Goal: Book appointment/travel/reservation

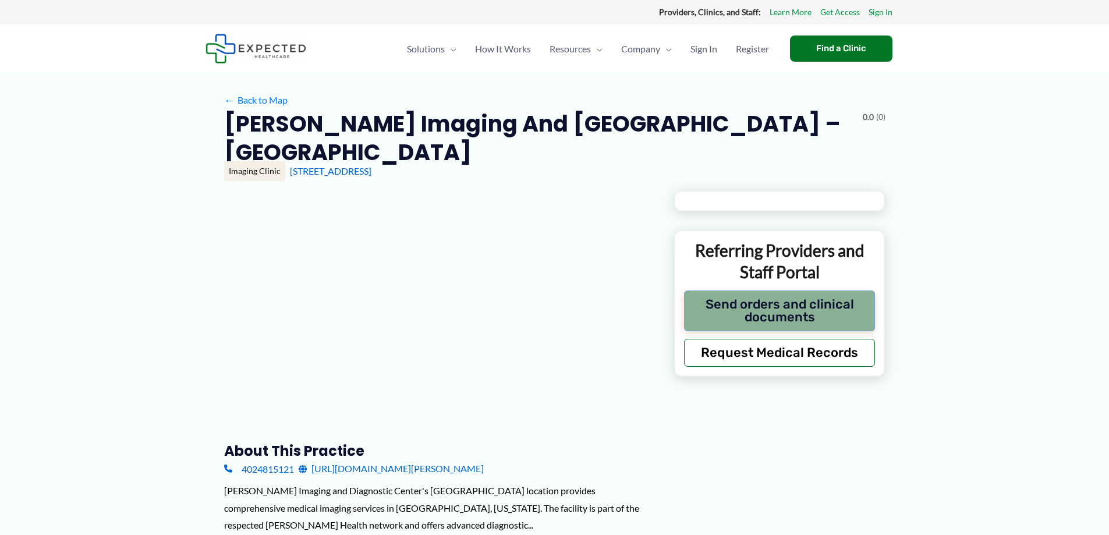
type input "**********"
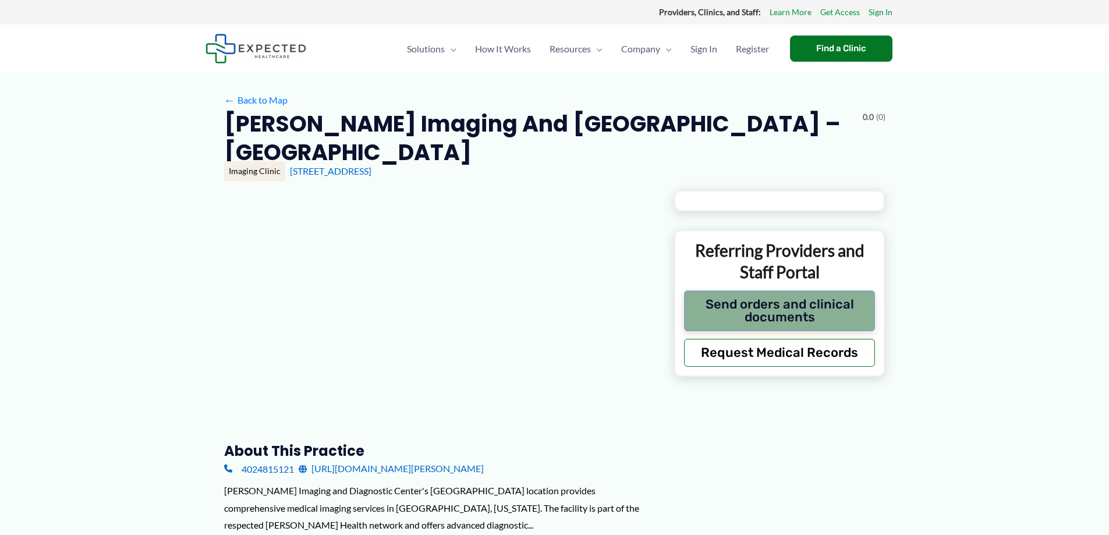
type input "**********"
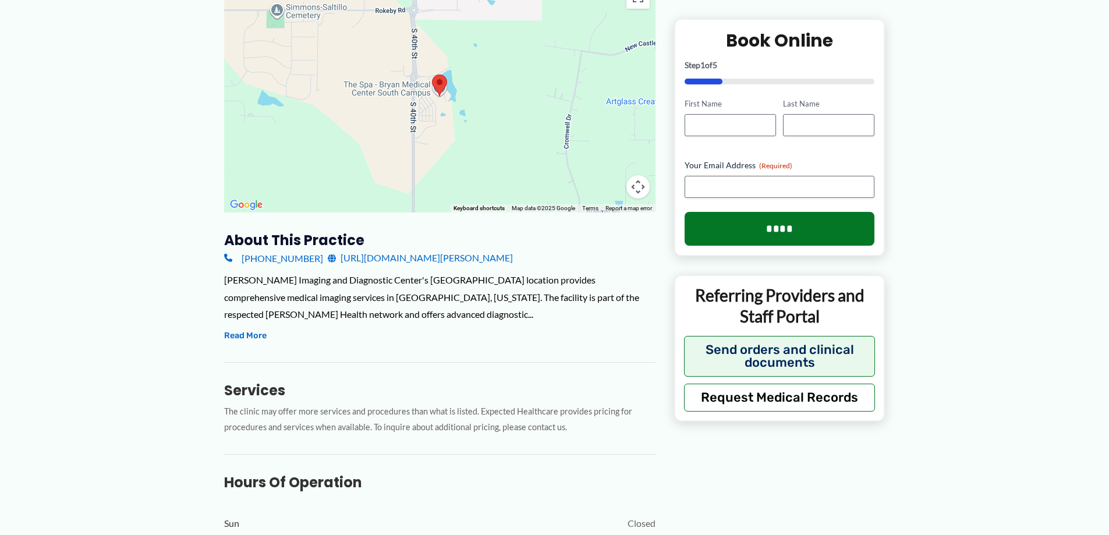
scroll to position [233, 0]
